Goal: Task Accomplishment & Management: Use online tool/utility

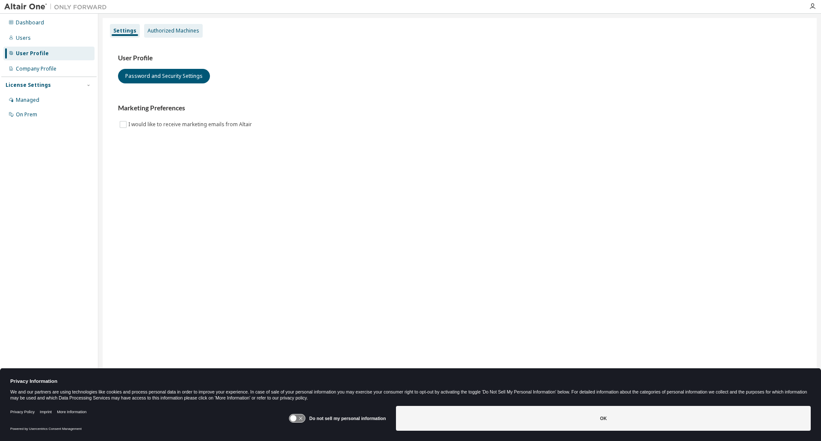
click at [168, 31] on div "Authorized Machines" at bounding box center [174, 30] width 52 height 7
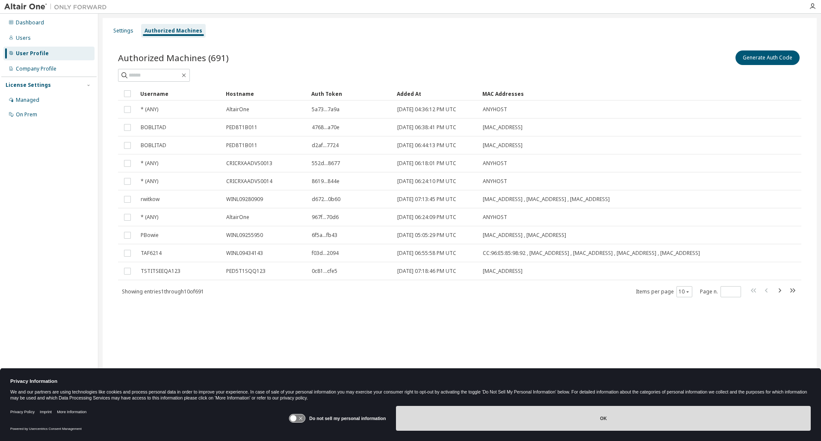
click at [601, 417] on button "OK" at bounding box center [603, 418] width 415 height 25
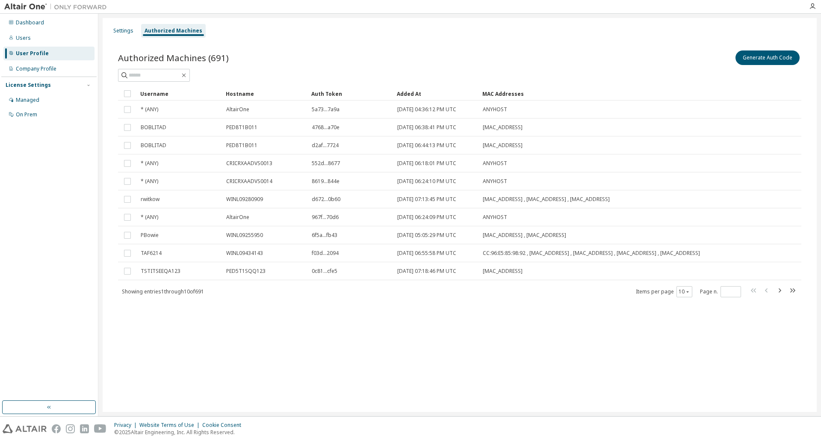
click at [333, 428] on div "Privacy Website Terms of Use Cookie Consent © 2025 Altair Engineering, Inc. All…" at bounding box center [410, 429] width 821 height 24
click at [755, 59] on button "Generate Auth Code" at bounding box center [768, 57] width 64 height 15
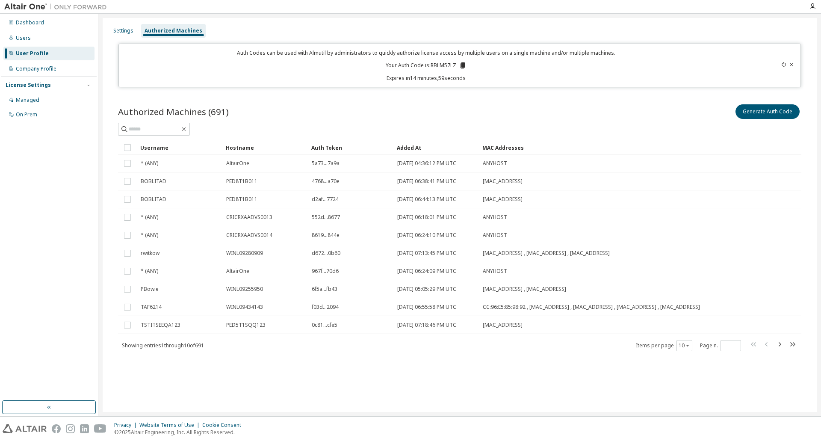
click at [440, 61] on div "Auth Codes can be used with Almutil by administrators to quickly authorize lice…" at bounding box center [426, 65] width 605 height 33
click at [442, 65] on p "Your Auth Code is: RBLM57LZ" at bounding box center [426, 66] width 81 height 8
click at [442, 66] on p "Your Auth Code is: RBLM57LZ" at bounding box center [426, 66] width 81 height 8
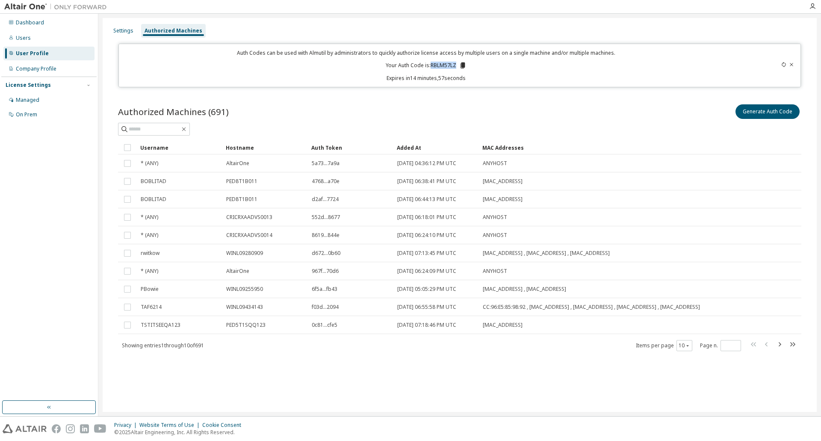
click at [442, 66] on p "Your Auth Code is: RBLM57LZ" at bounding box center [426, 66] width 81 height 8
copy p "RBLM57LZ"
click at [719, 146] on tr "Username Hostname Auth Token Added At MAC Addresses" at bounding box center [459, 148] width 683 height 14
click at [305, 123] on div at bounding box center [459, 129] width 683 height 13
